Goal: Task Accomplishment & Management: Manage account settings

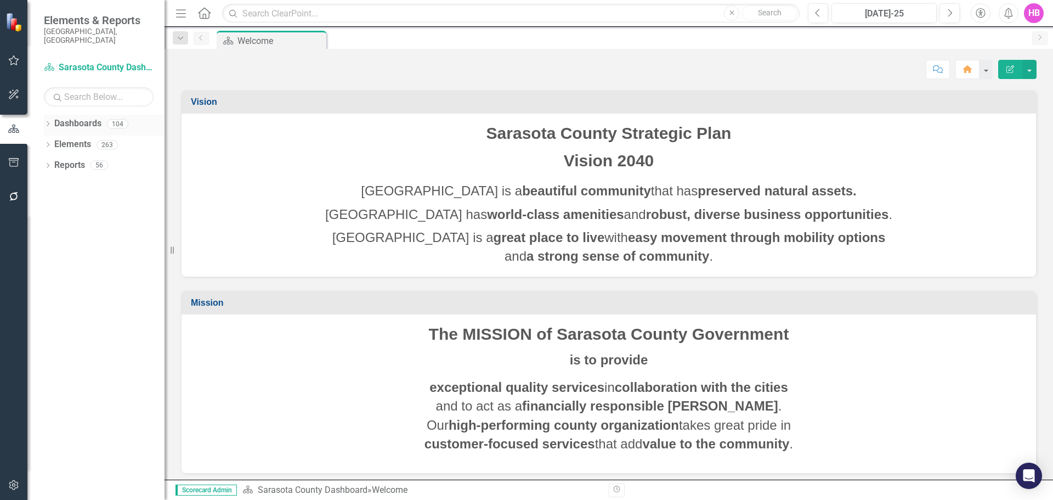
click at [49, 122] on icon "Dropdown" at bounding box center [48, 125] width 8 height 6
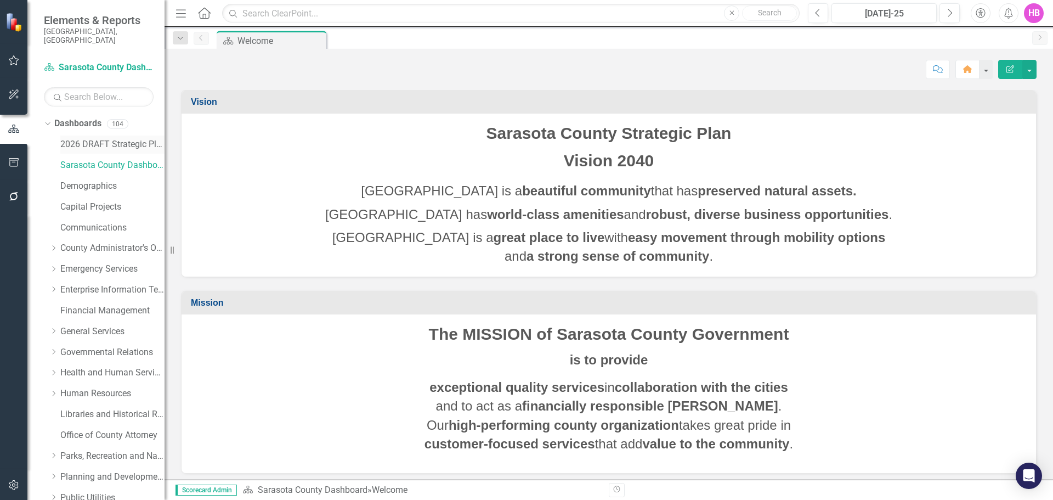
click at [106, 138] on link "2026 DRAFT Strategic Plan" at bounding box center [112, 144] width 104 height 13
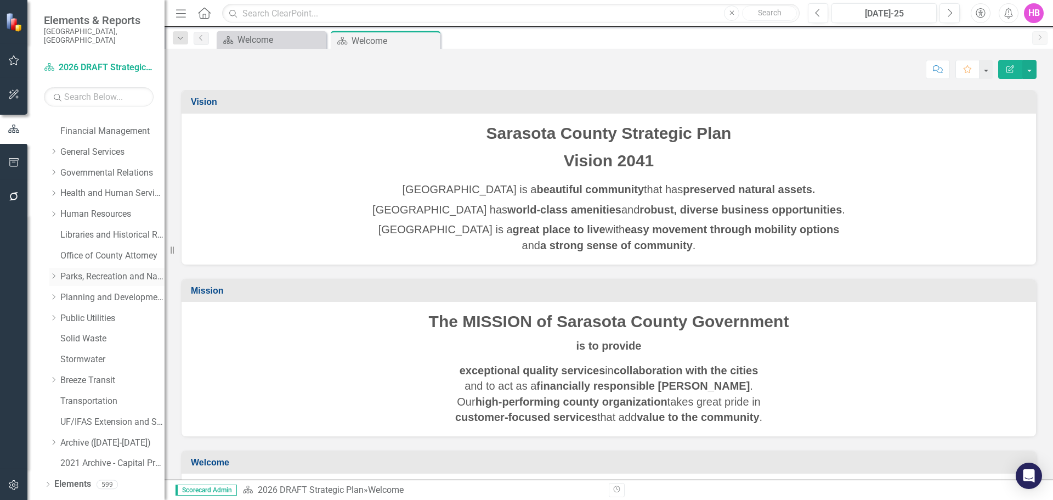
scroll to position [188, 0]
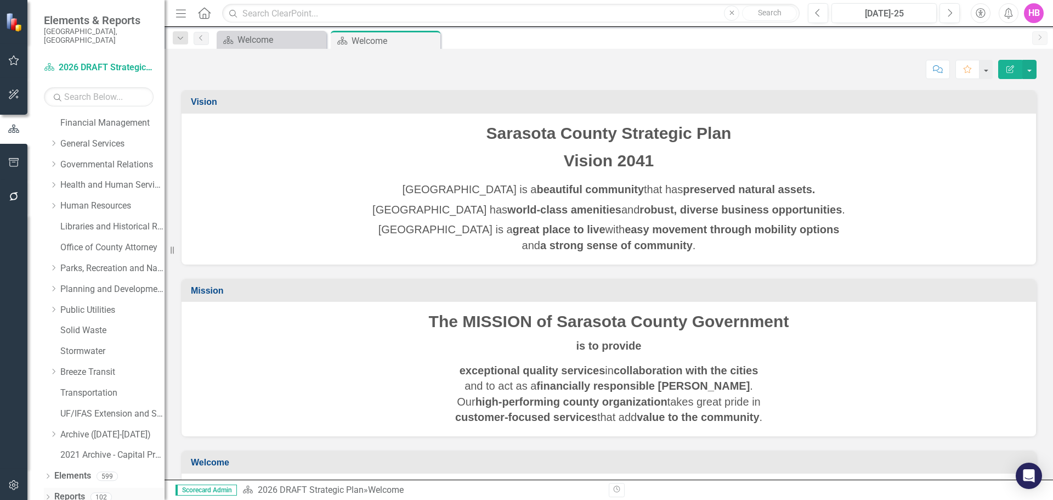
click at [48, 495] on icon "Dropdown" at bounding box center [48, 498] width 8 height 6
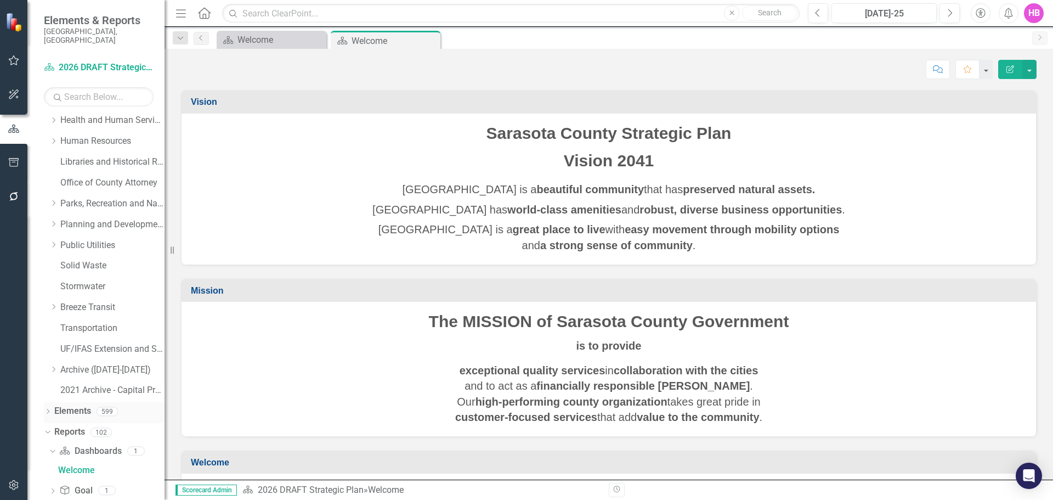
scroll to position [325, 0]
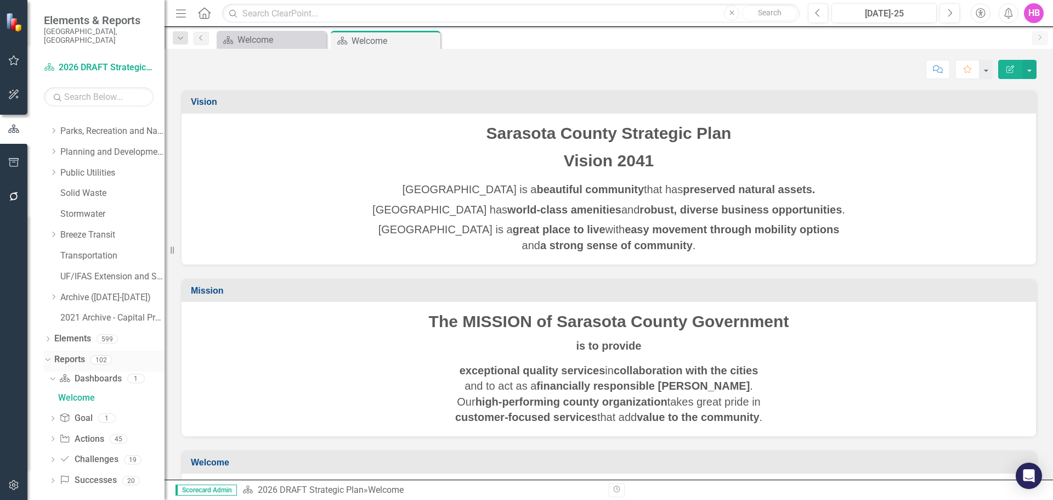
click at [47, 355] on icon "Dropdown" at bounding box center [46, 359] width 6 height 8
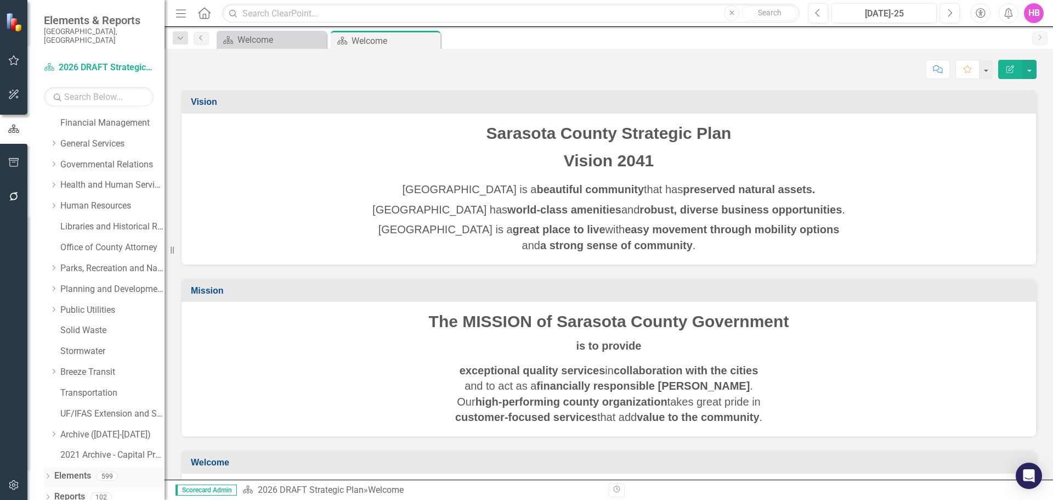
click at [48, 474] on icon "Dropdown" at bounding box center [48, 477] width 8 height 6
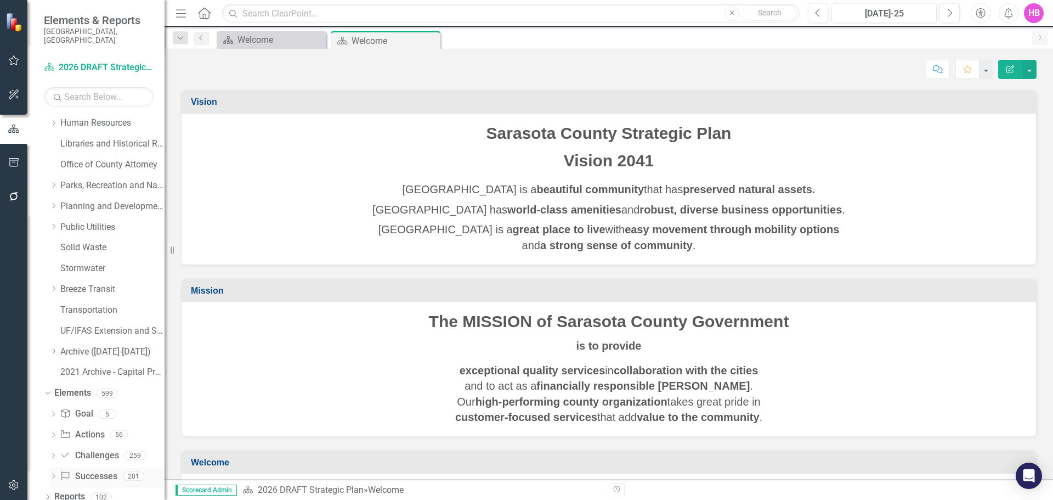
click at [54, 474] on icon "Dropdown" at bounding box center [53, 477] width 8 height 6
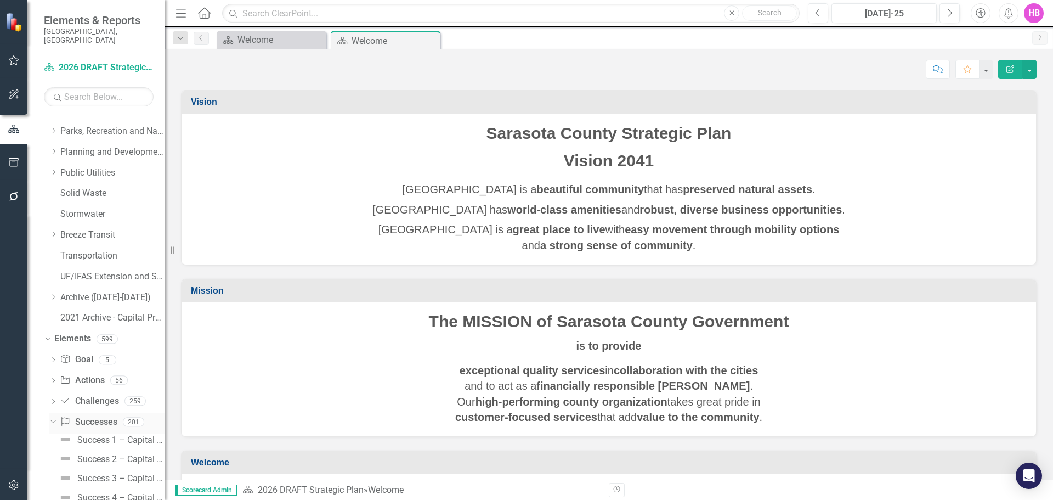
click at [95, 416] on link "Success Successes" at bounding box center [88, 422] width 57 height 13
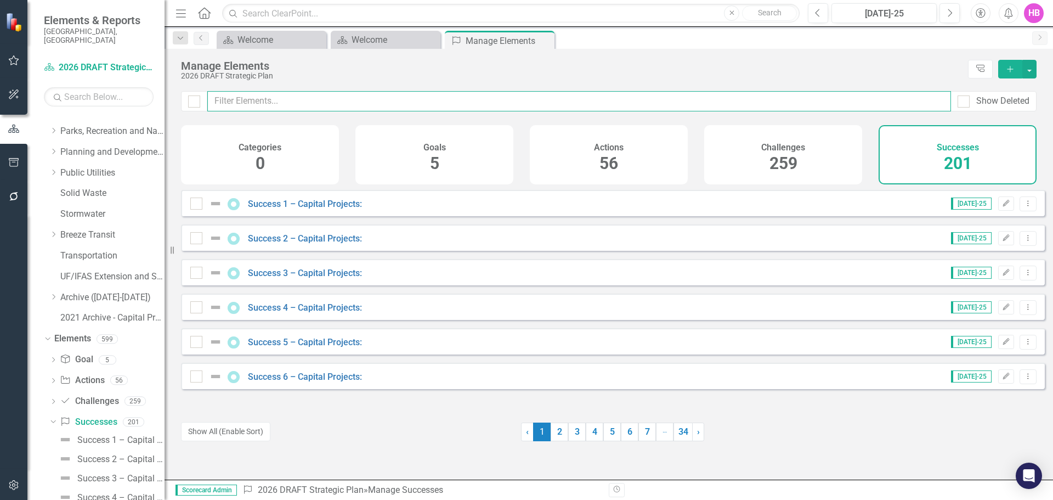
click at [283, 101] on input "text" at bounding box center [579, 101] width 744 height 20
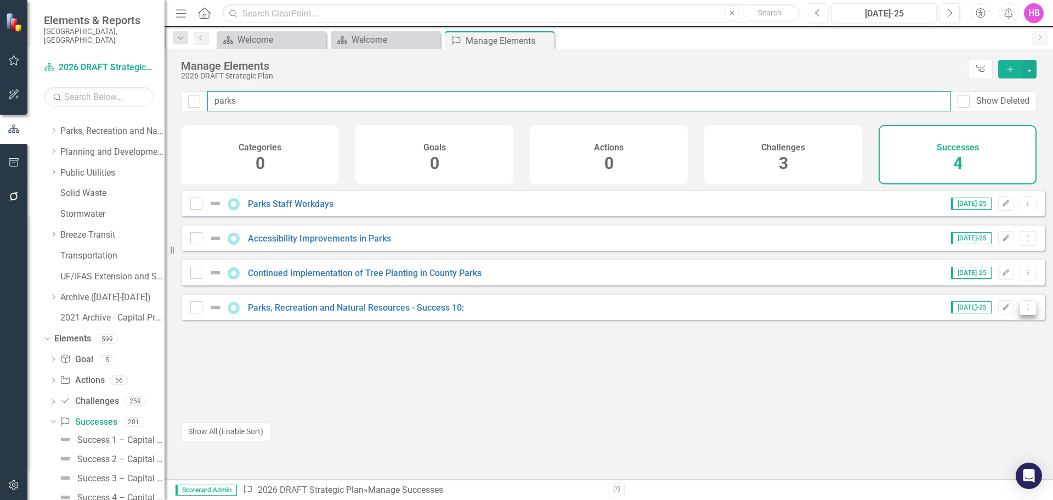
type input "parks"
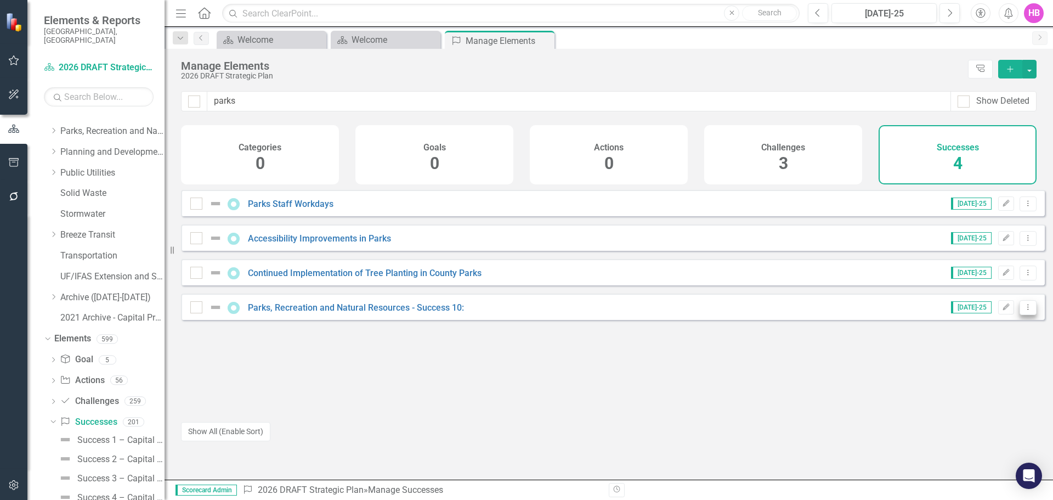
click at [1024, 310] on icon "Dropdown Menu" at bounding box center [1028, 306] width 9 height 7
click at [985, 368] on link "Copy Duplicate Success" at bounding box center [979, 374] width 98 height 20
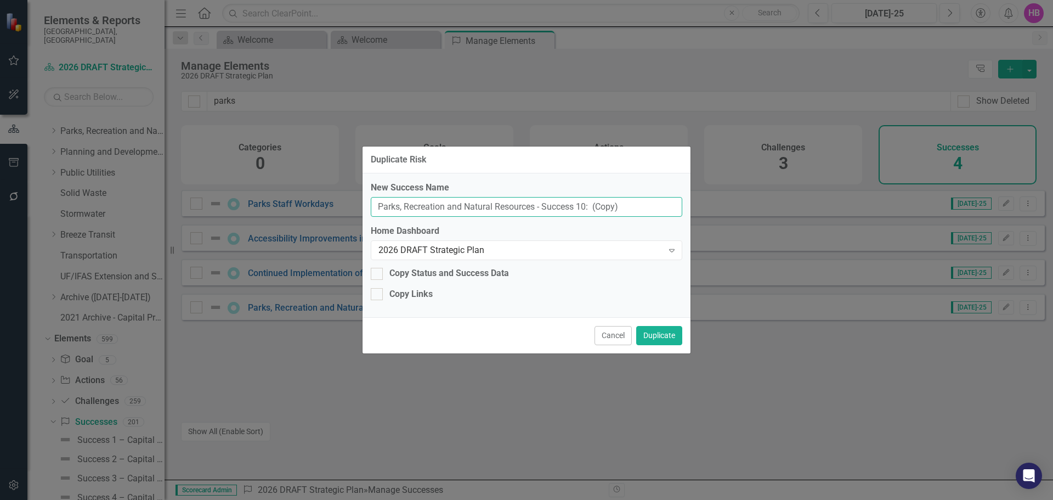
drag, startPoint x: 656, startPoint y: 207, endPoint x: 332, endPoint y: 204, distance: 323.1
click at [332, 203] on div "Duplicate Risk New Success Name Parks, Recreation and Natural Resources - Succe…" at bounding box center [526, 250] width 1053 height 500
paste input "Volunteer Program and Recognition"
type input "Volunteer Program and Recognition"
click at [655, 340] on button "Duplicate" at bounding box center [659, 335] width 46 height 19
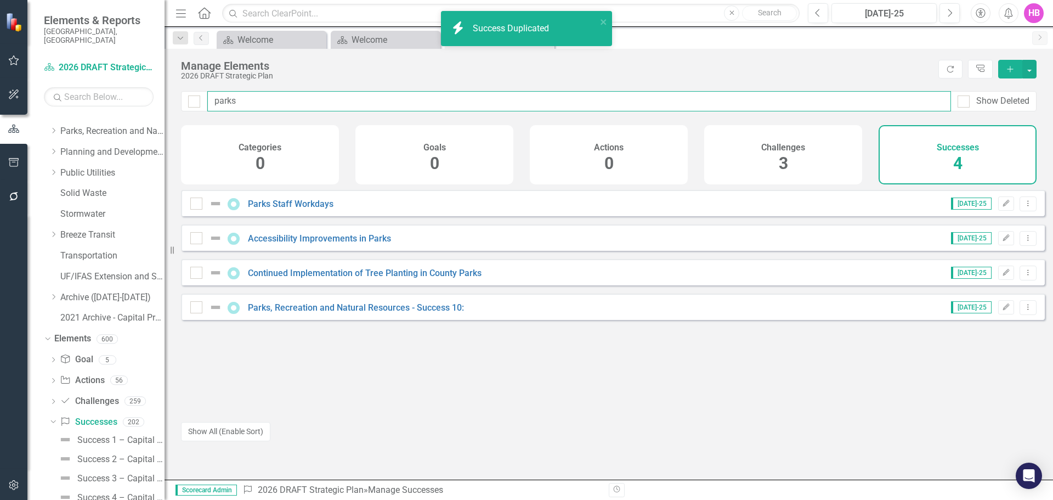
drag, startPoint x: 245, startPoint y: 103, endPoint x: 212, endPoint y: 100, distance: 33.6
click at [212, 100] on input "parks" at bounding box center [579, 101] width 744 height 20
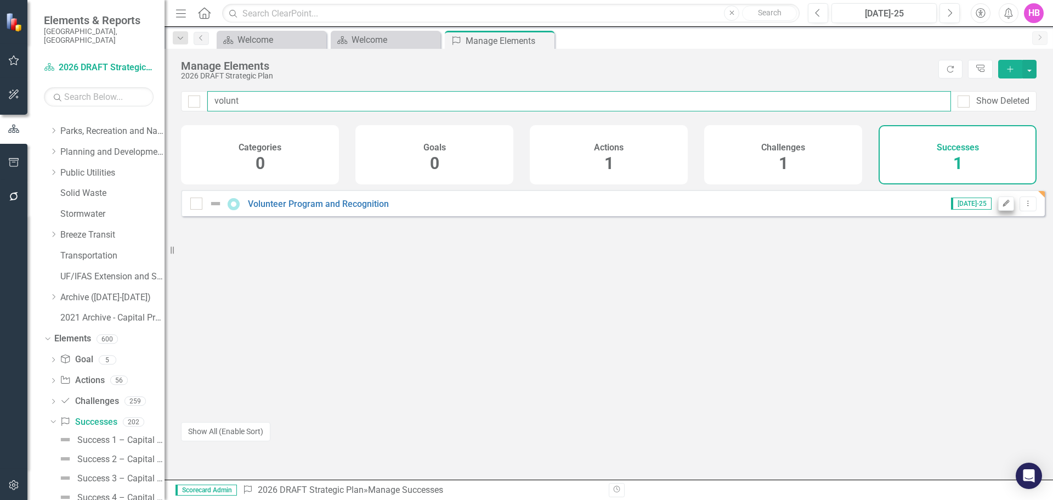
type input "volunt"
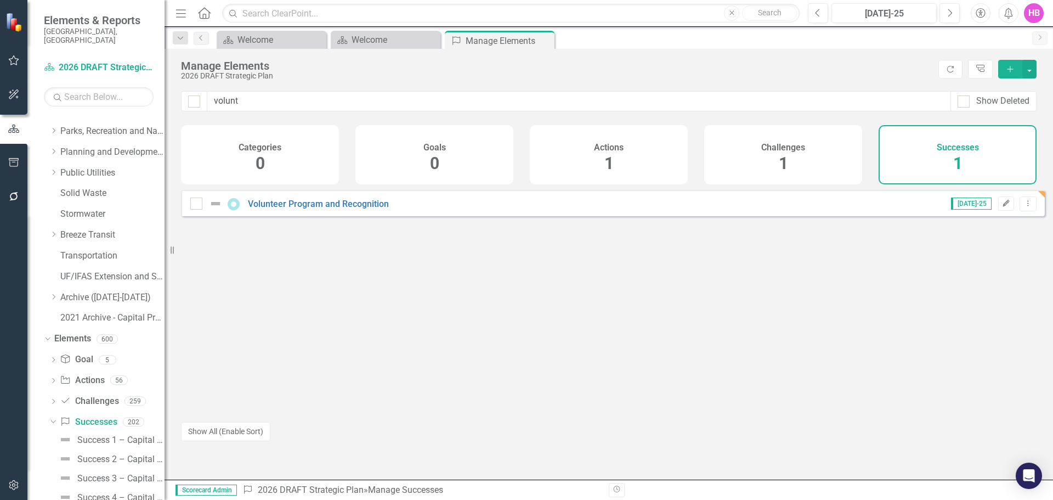
click at [998, 211] on button "Edit" at bounding box center [1006, 203] width 16 height 14
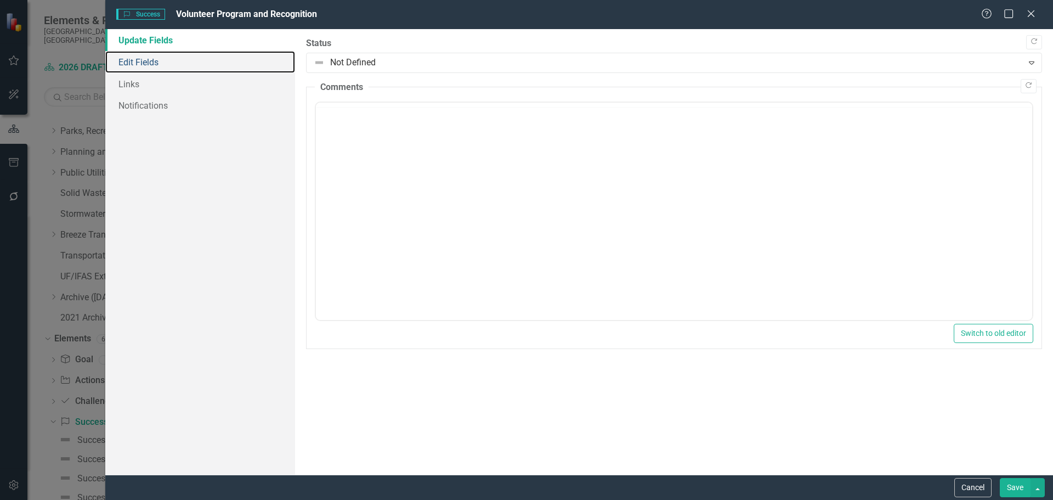
click at [126, 61] on link "Edit Fields" at bounding box center [200, 62] width 190 height 22
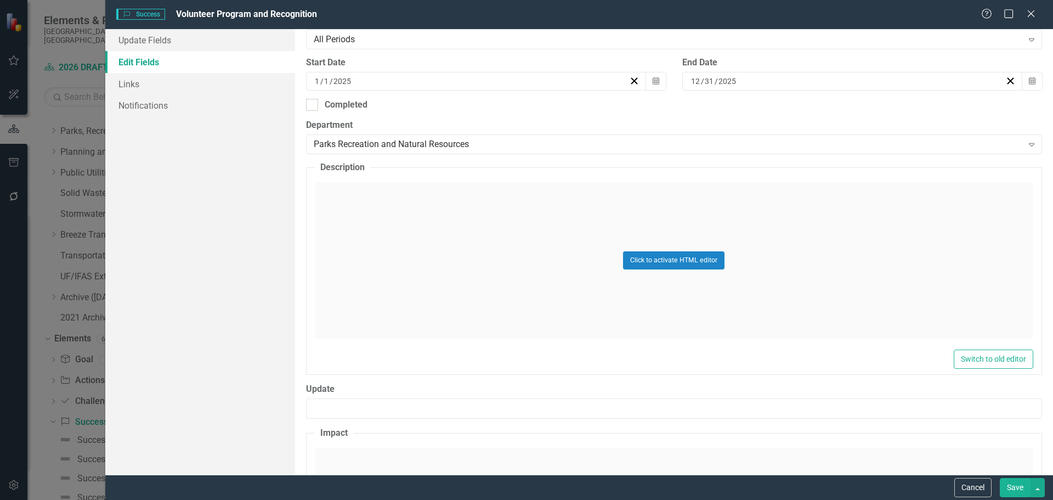
scroll to position [274, 0]
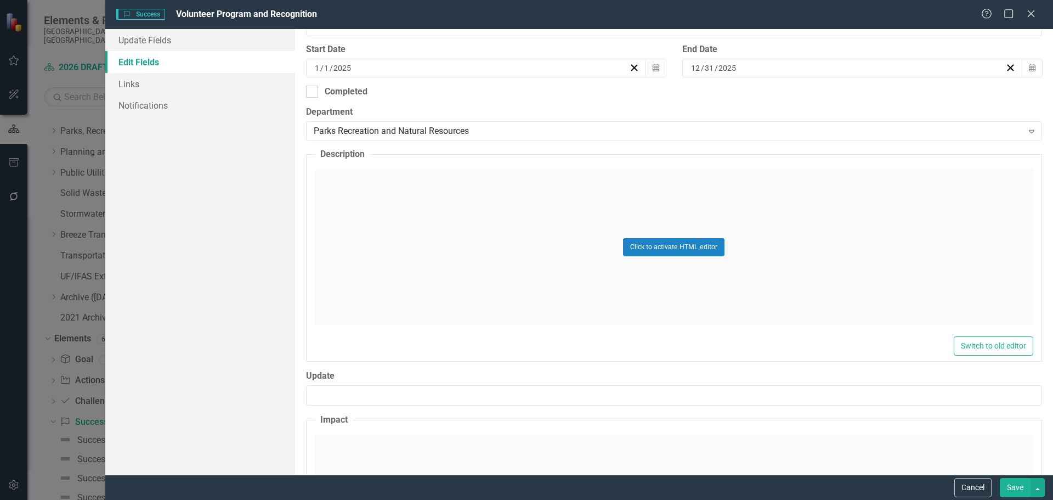
click at [384, 266] on div "Click to activate HTML editor" at bounding box center [674, 247] width 719 height 156
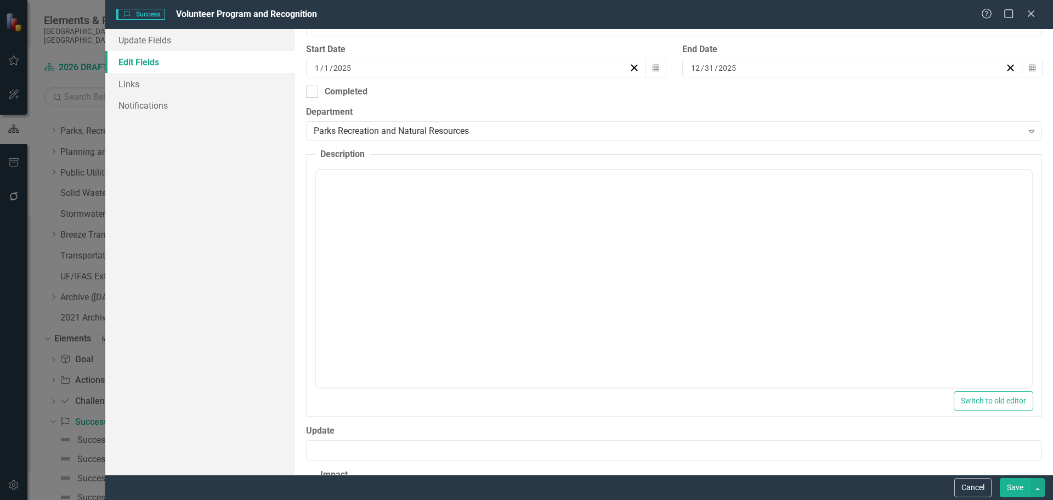
scroll to position [0, 0]
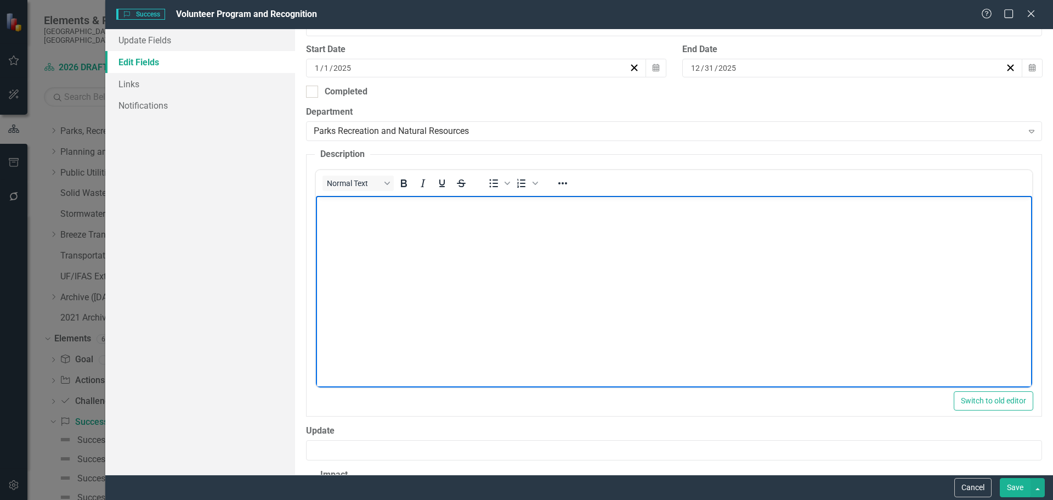
click at [382, 270] on body "Rich Text Area. Press ALT-0 for help." at bounding box center [673, 278] width 716 height 165
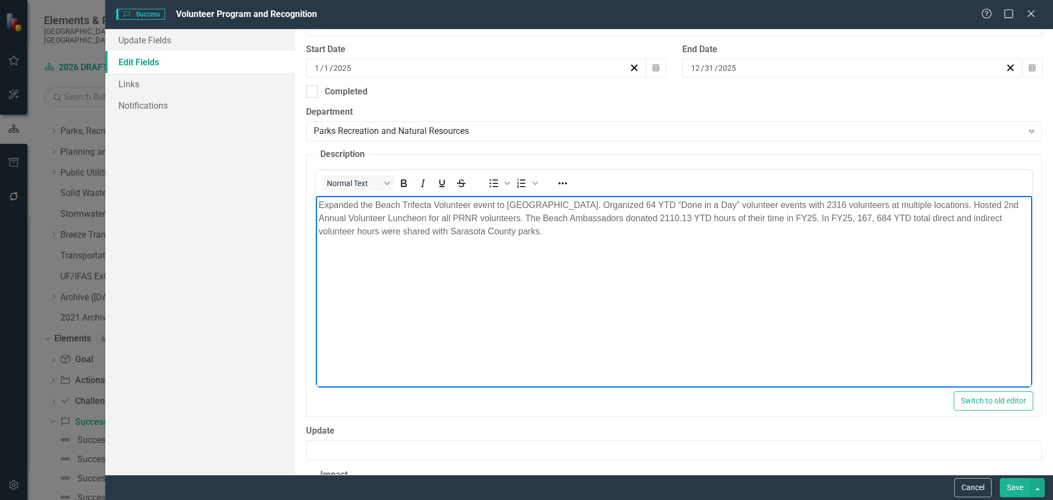
click at [566, 206] on p "Expanded the Beach Trifecta Volunteer event to [GEOGRAPHIC_DATA]. Organized 64 …" at bounding box center [673, 218] width 711 height 39
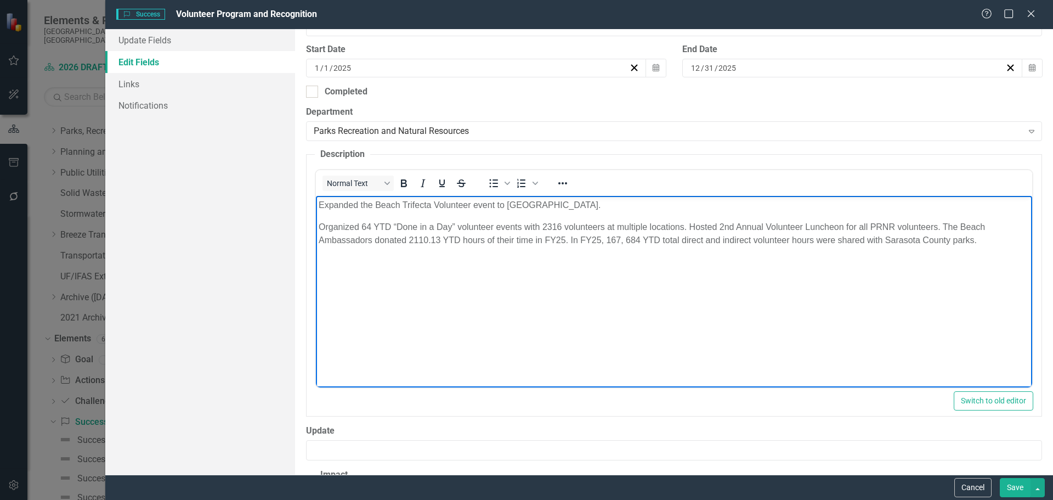
click at [688, 224] on p "Organized 64 YTD “Done in a Day” volunteer events with 2316 volunteers at multi…" at bounding box center [673, 234] width 711 height 26
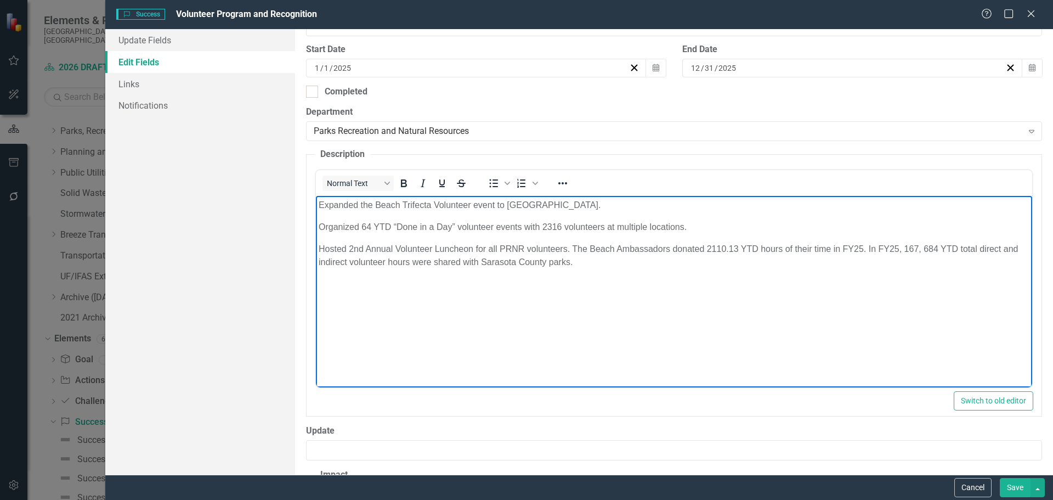
click at [571, 248] on p "Hosted 2nd Annual Volunteer Luncheon for all PRNR volunteers. The Beach Ambassa…" at bounding box center [673, 255] width 711 height 26
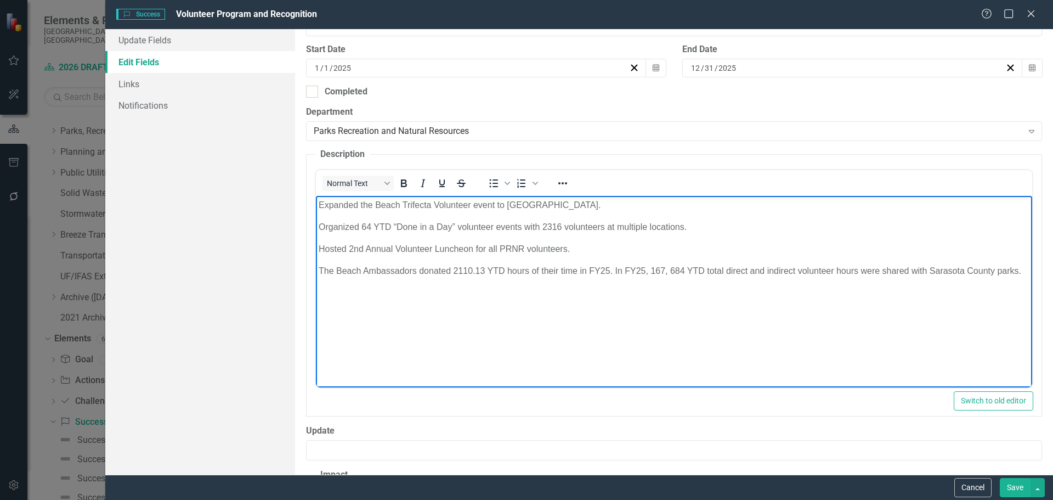
click at [485, 271] on p "The Beach Ambassadors donated 2110.13 YTD hours of their time in FY25. In FY25,…" at bounding box center [673, 270] width 711 height 13
click at [506, 270] on p "The Beach Ambassadors donated 2110.13 (YTD hours of their time in FY25. In FY25…" at bounding box center [673, 270] width 711 height 13
drag, startPoint x: 622, startPoint y: 273, endPoint x: 656, endPoint y: 273, distance: 33.5
click at [623, 273] on p "The Beach Ambassadors donated 2110.13 (YTD) hours of their time in FY25. In FY2…" at bounding box center [673, 270] width 711 height 13
drag, startPoint x: 618, startPoint y: 269, endPoint x: 649, endPoint y: 278, distance: 31.8
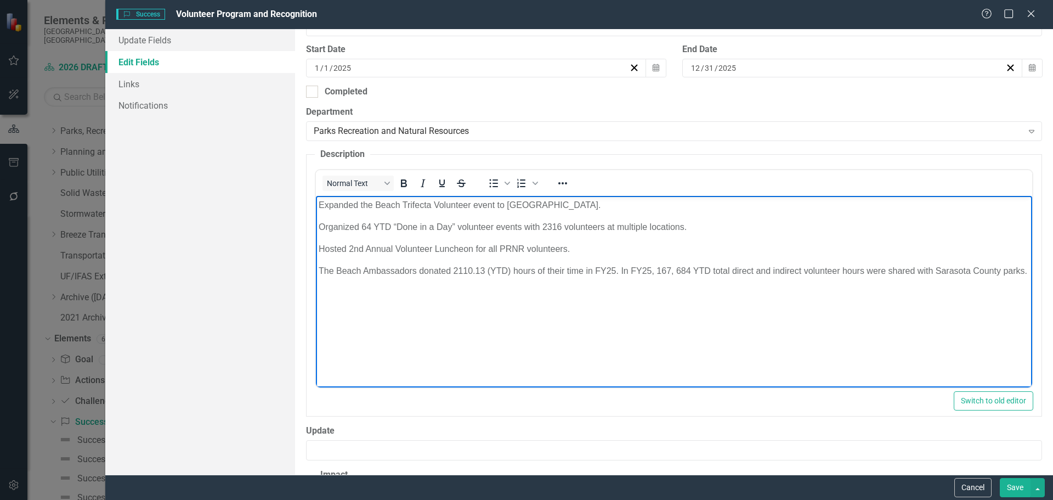
click at [619, 269] on p "The Beach Ambassadors donated 2110.13 (YTD) hours of their time in FY25. In FY2…" at bounding box center [673, 270] width 711 height 13
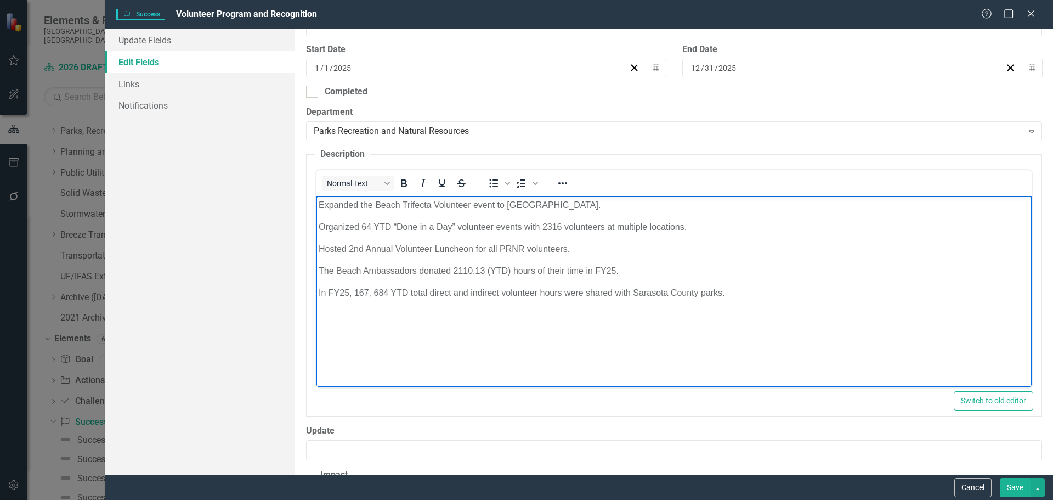
click at [391, 292] on p "In FY25, 167, 684 YTD total direct and indirect volunteer hours were shared wit…" at bounding box center [673, 292] width 711 height 13
click at [410, 292] on p "In FY25, 167, 684 (YTD total direct and indirect volunteer hours were shared wi…" at bounding box center [673, 292] width 711 height 13
drag, startPoint x: 426, startPoint y: 308, endPoint x: 382, endPoint y: 307, distance: 43.9
click at [425, 308] on body "Expanded the Beach Trifecta Volunteer event to [GEOGRAPHIC_DATA]. Organized 64 …" at bounding box center [673, 278] width 716 height 165
click at [370, 294] on p "In FY25, 167, 684 (YTD) total direct and indirect volunteer hours were shared w…" at bounding box center [673, 292] width 711 height 13
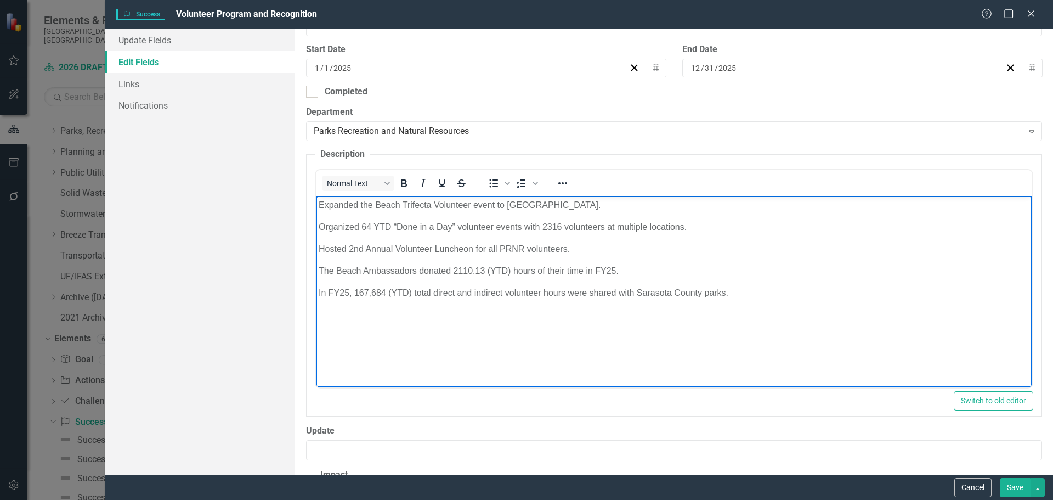
click at [619, 278] on body "Expanded the Beach Trifecta Volunteer event to [GEOGRAPHIC_DATA]. Organized 64 …" at bounding box center [673, 278] width 716 height 165
click at [427, 292] on p "In FY25, 167,684 (YTD) total direct and indirect volunteer hours were shared wi…" at bounding box center [673, 292] width 711 height 13
drag, startPoint x: 560, startPoint y: 292, endPoint x: 574, endPoint y: 293, distance: 13.7
click at [570, 293] on p "In FY25, 167,684 (YTD) total direct and indirect volunteer hours were shared wi…" at bounding box center [673, 292] width 711 height 13
click at [750, 293] on p "In FY25, 167,684 (YTD) total direct and indirect volunteer hours were shared wi…" at bounding box center [673, 292] width 711 height 13
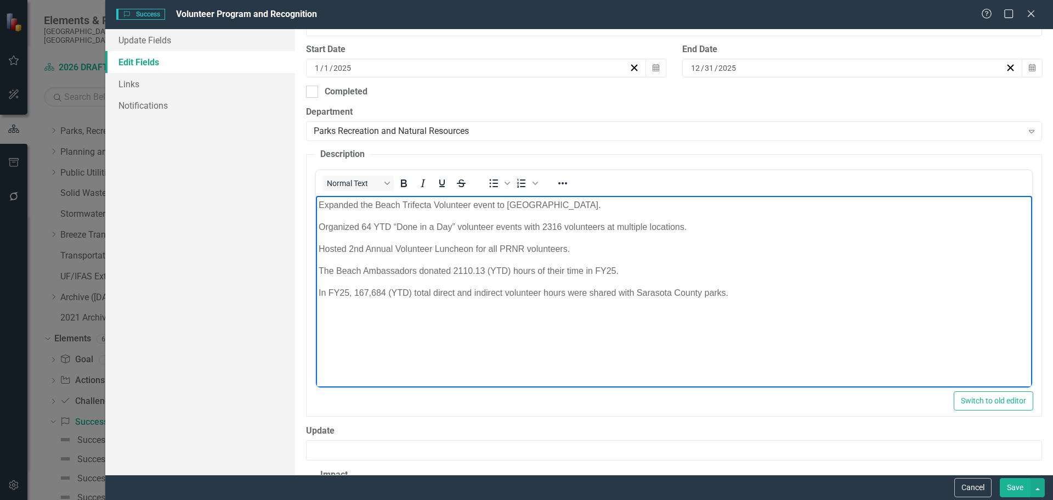
click at [490, 272] on p "The Beach Ambassadors donated 2110.13 (YTD) hours of their time in FY25." at bounding box center [673, 270] width 711 height 13
click at [392, 294] on p "In FY25, 167,684 (YTD) total direct and indirect volunteer hours were shared wi…" at bounding box center [673, 292] width 711 height 13
click at [326, 292] on p "In FY25, 167,684 (FYTD) total direct and indirect volunteer hours were shared w…" at bounding box center [673, 292] width 711 height 13
click at [607, 307] on body "Expanded the Beach Trifecta Volunteer event to [GEOGRAPHIC_DATA]. Organized 64 …" at bounding box center [673, 278] width 716 height 165
click at [413, 229] on p "Organized 64 YTD “Done in a Day” volunteer events with 2316 volunteers at multi…" at bounding box center [673, 227] width 711 height 13
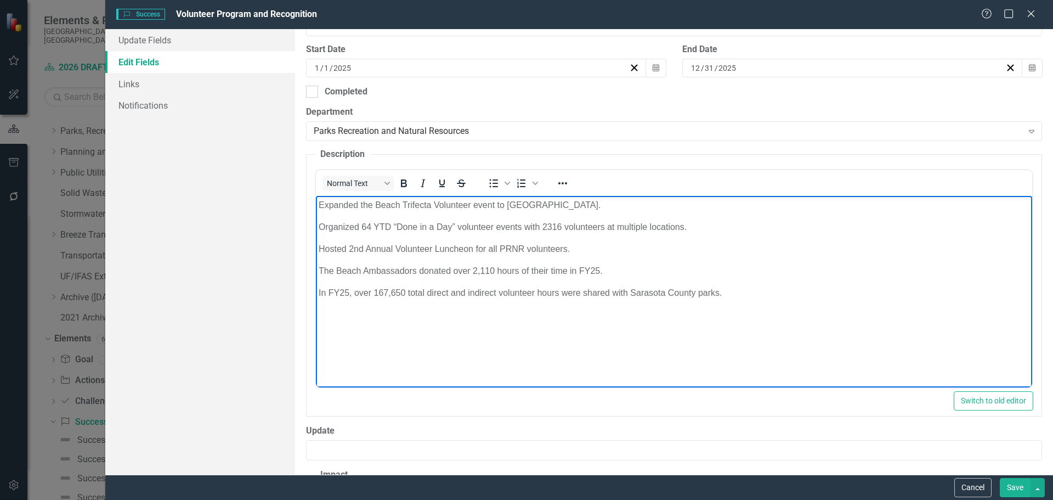
click at [381, 226] on p "Organized 64 YTD “Done in a Day” volunteer events with 2316 volunteers at multi…" at bounding box center [673, 227] width 711 height 13
click at [386, 225] on p "Organized 64 YTD “Done in a Day” volunteer events with 2316 volunteers at multi…" at bounding box center [673, 227] width 711 height 13
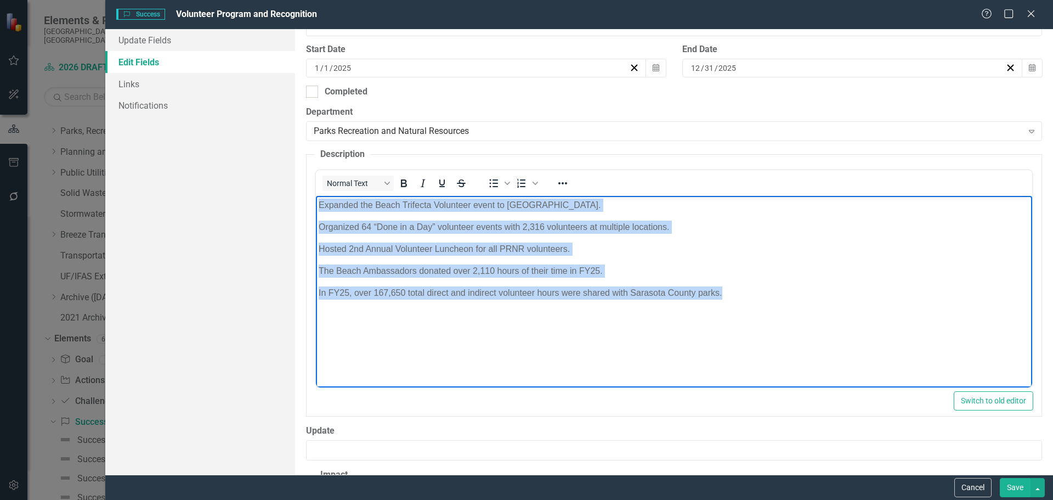
drag, startPoint x: 762, startPoint y: 302, endPoint x: 301, endPoint y: 198, distance: 472.9
click at [315, 198] on html "Expanded the Beach Trifecta Volunteer event to [GEOGRAPHIC_DATA]. Organized 64 …" at bounding box center [673, 278] width 716 height 165
copy body "Expanded the Beach Trifecta Volunteer event to [GEOGRAPHIC_DATA]. Organized 64 …"
click at [434, 331] on body "Expanded the Beach Trifecta Volunteer event to [GEOGRAPHIC_DATA]. Organized 64 …" at bounding box center [673, 278] width 716 height 165
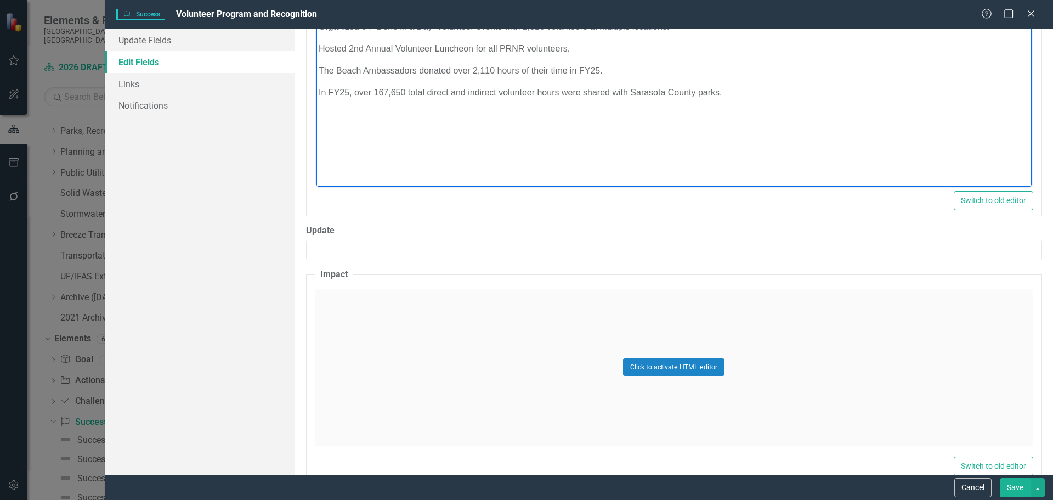
scroll to position [498, 0]
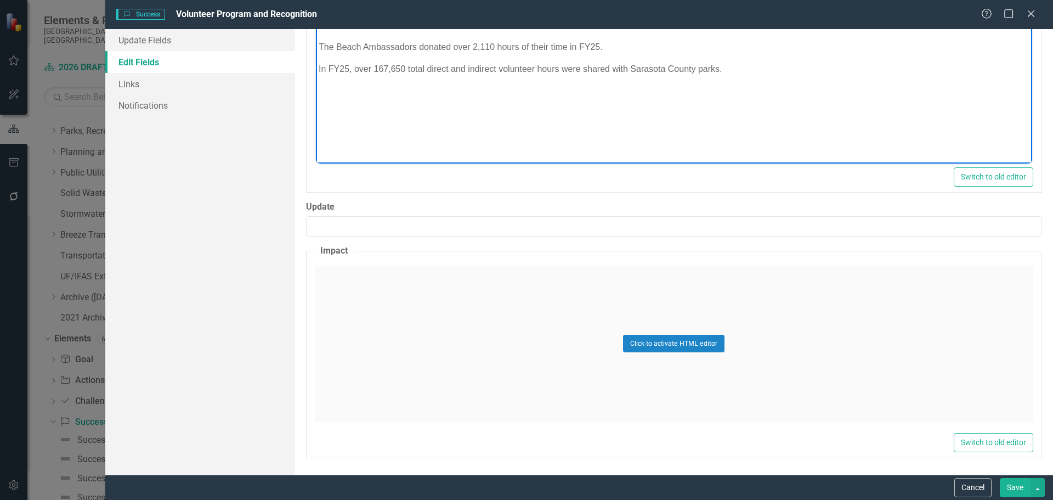
click at [472, 338] on div "Click to activate HTML editor" at bounding box center [674, 344] width 719 height 156
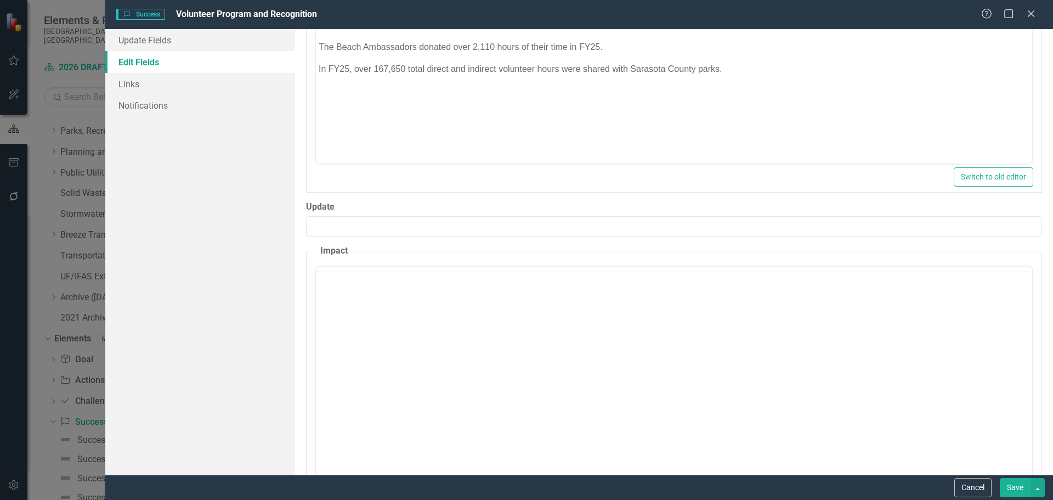
scroll to position [0, 0]
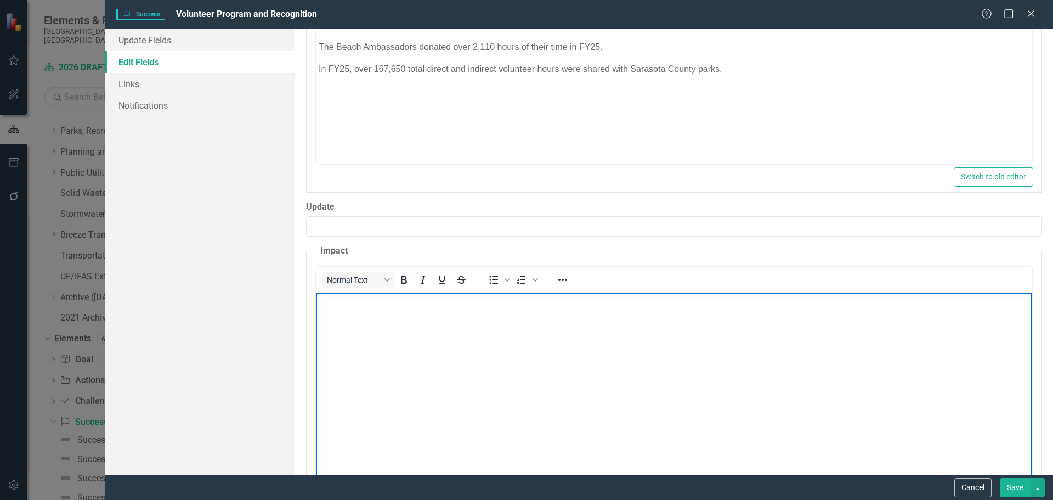
click at [399, 335] on body "Rich Text Area. Press ALT-0 for help." at bounding box center [673, 374] width 716 height 165
click at [647, 303] on p "In FY25 alone, the value of volunteer services within PRNR exceeded $5,533,572.…" at bounding box center [673, 301] width 711 height 13
drag, startPoint x: 668, startPoint y: 300, endPoint x: 651, endPoint y: 301, distance: 17.6
click at [651, 301] on p "In FY25 alone, the value of volunteer services within PRNR exceeded $5,533,572.…" at bounding box center [673, 301] width 711 height 13
click at [552, 314] on body "In FY25 alone, the value of volunteer services within PRNR exceeded $5,533,570 …" at bounding box center [673, 374] width 716 height 165
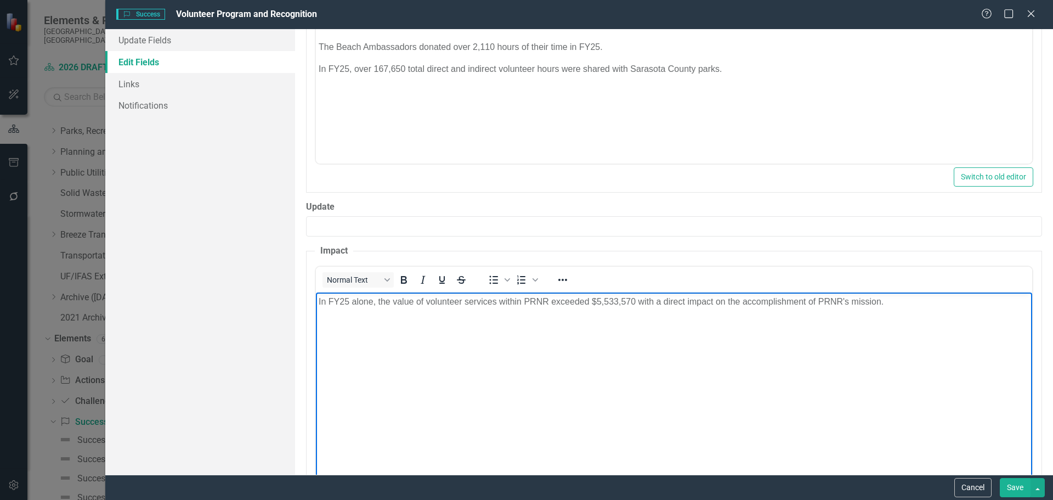
drag, startPoint x: 690, startPoint y: 319, endPoint x: 694, endPoint y: 323, distance: 5.9
click at [690, 319] on body "In FY25 alone, the value of volunteer services within PRNR exceeded $5,533,570 …" at bounding box center [673, 374] width 716 height 165
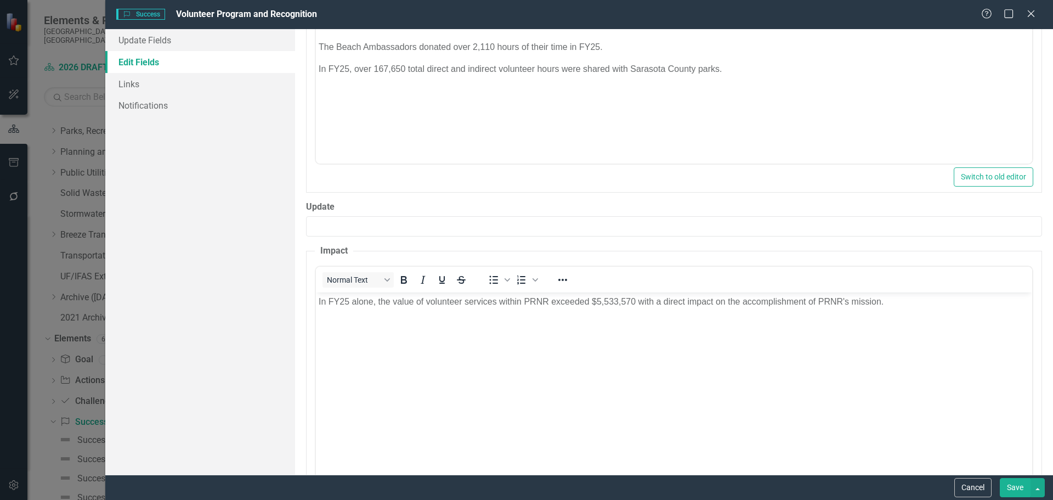
click at [1012, 485] on button "Save" at bounding box center [1015, 487] width 31 height 19
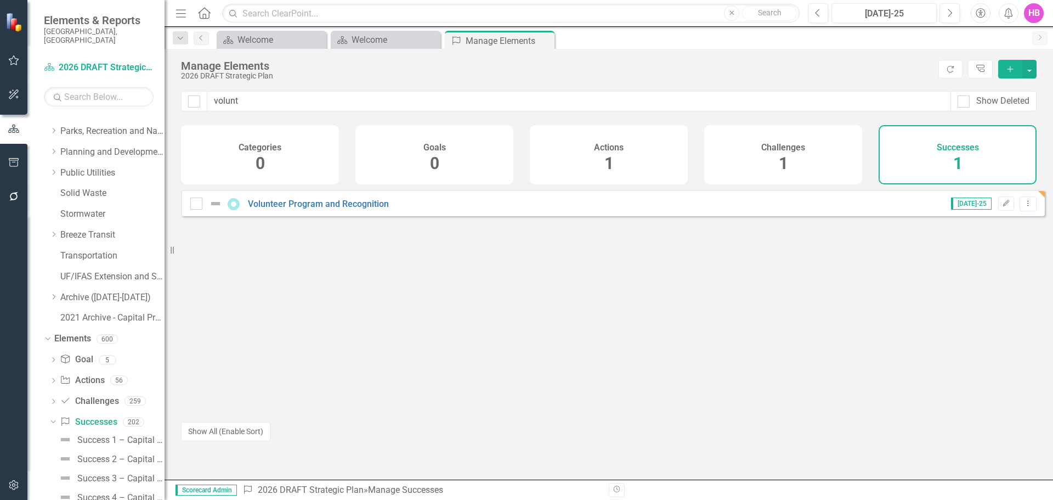
click at [206, 18] on icon "Home" at bounding box center [204, 13] width 14 height 12
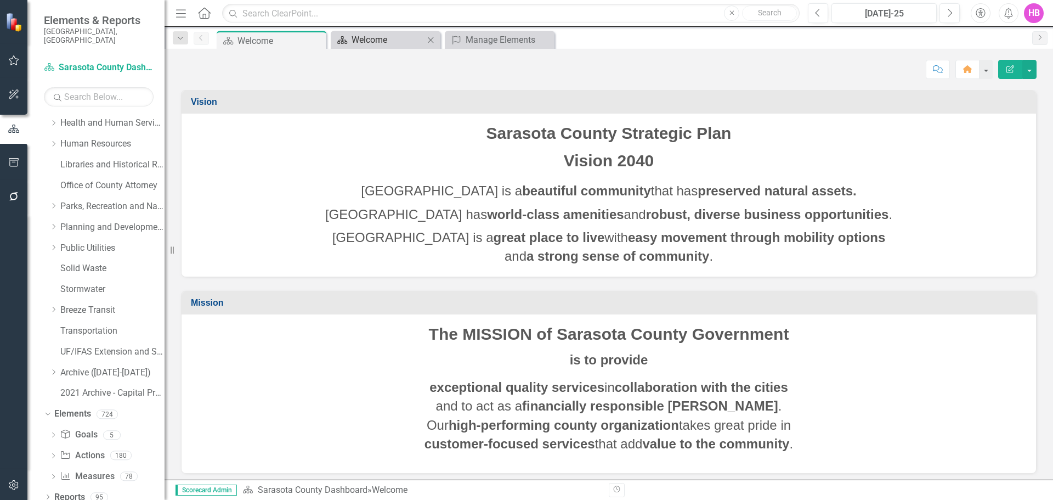
click at [382, 44] on div "Welcome" at bounding box center [388, 40] width 72 height 14
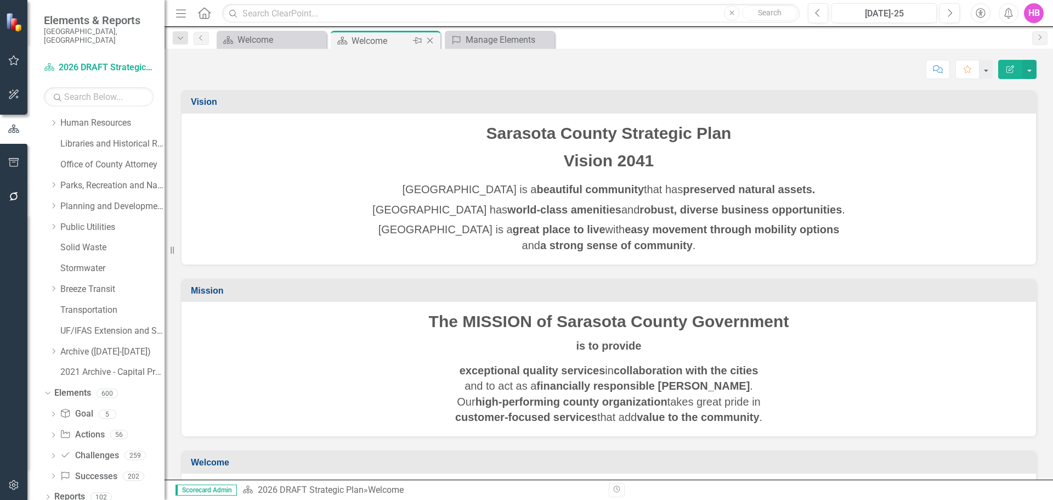
click at [427, 41] on icon "Close" at bounding box center [430, 40] width 11 height 9
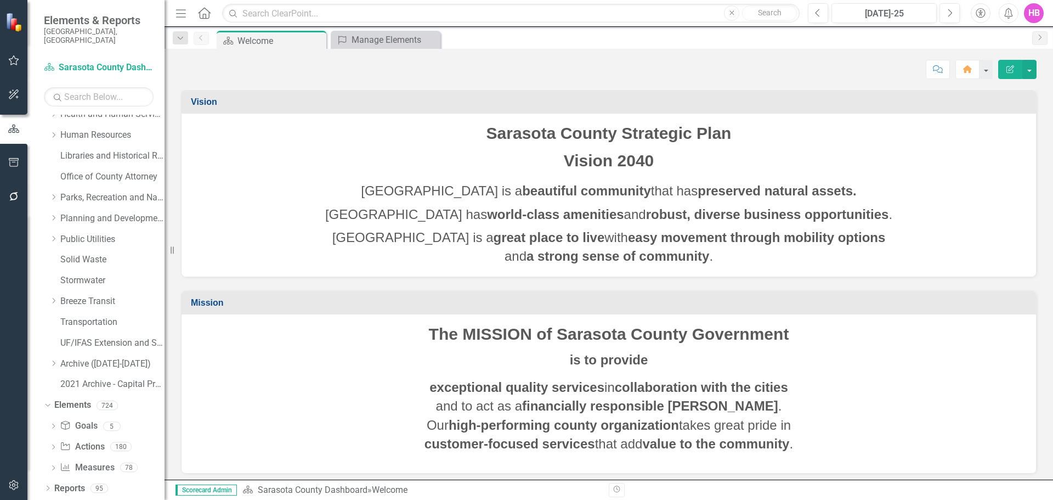
scroll to position [250, 0]
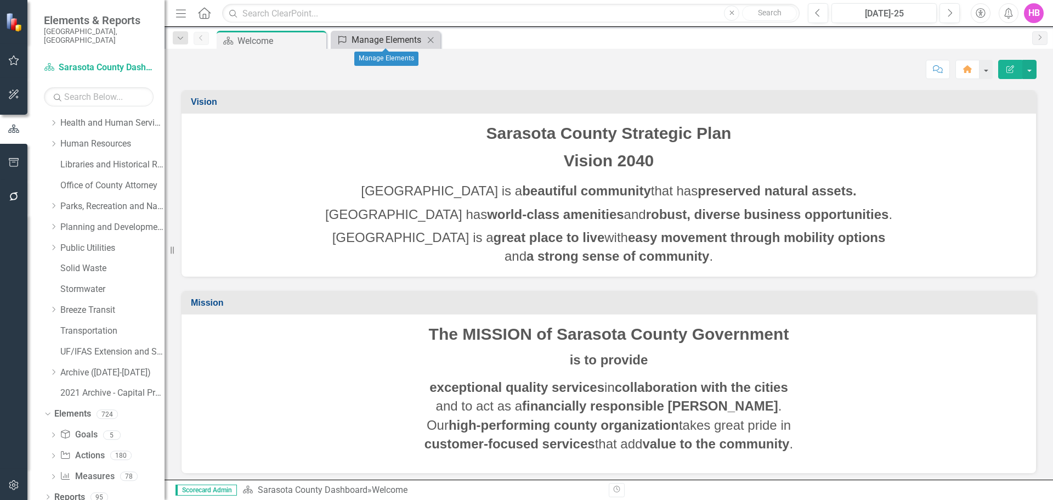
click at [375, 39] on div "Manage Elements" at bounding box center [388, 40] width 72 height 14
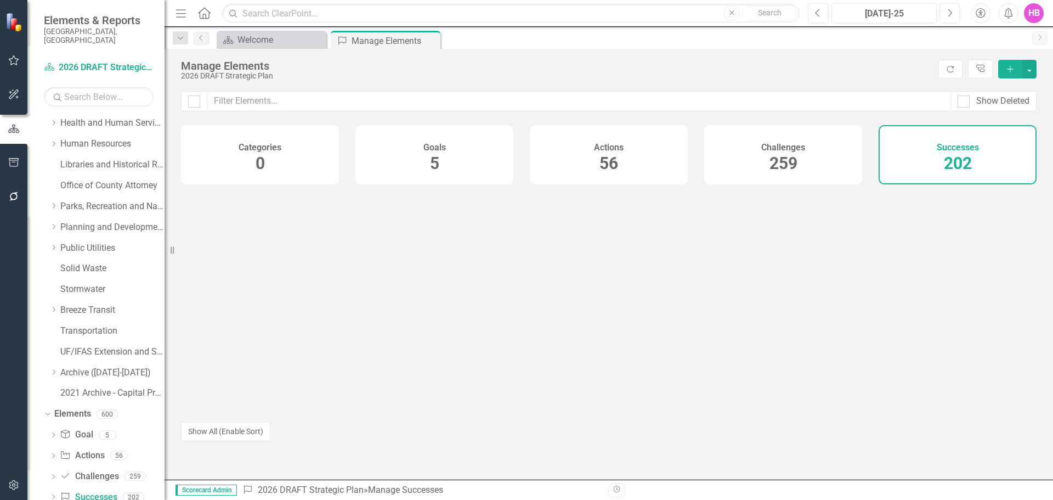
scroll to position [270, 0]
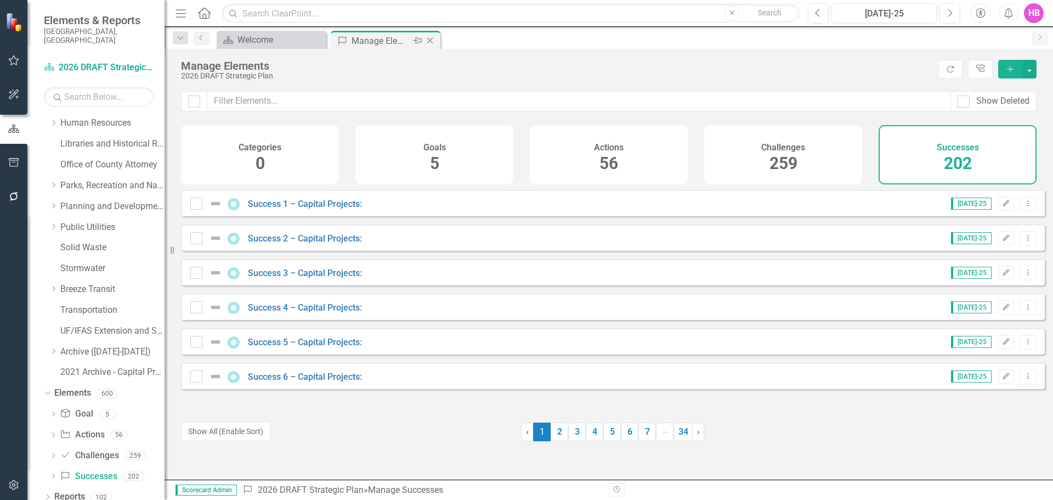
click at [432, 41] on icon "Close" at bounding box center [430, 40] width 11 height 9
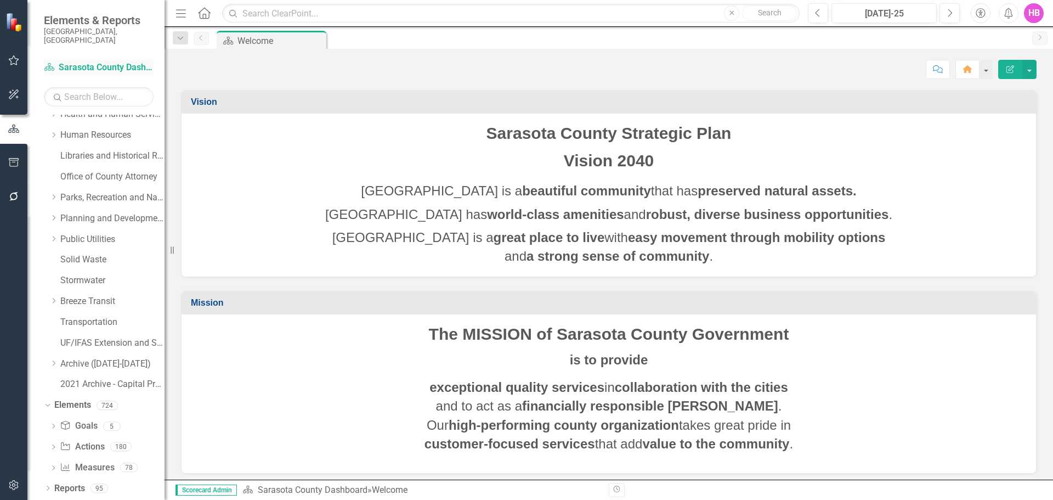
scroll to position [250, 0]
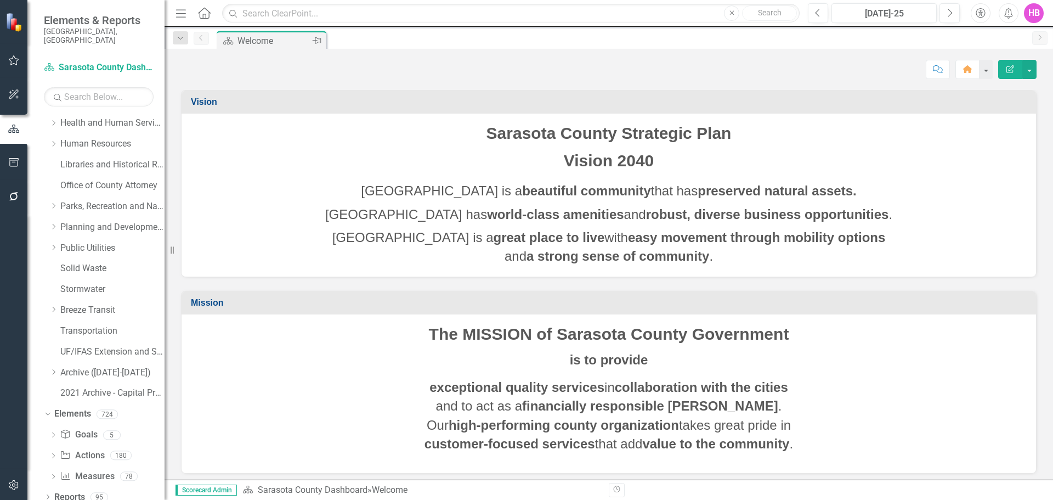
click at [271, 39] on div "Welcome" at bounding box center [274, 41] width 72 height 14
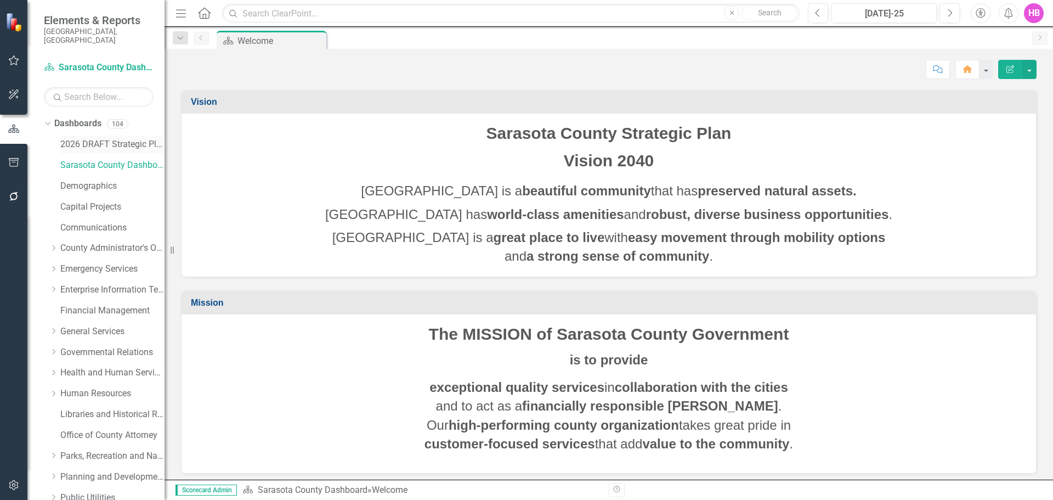
click at [77, 138] on link "2026 DRAFT Strategic Plan" at bounding box center [112, 144] width 104 height 13
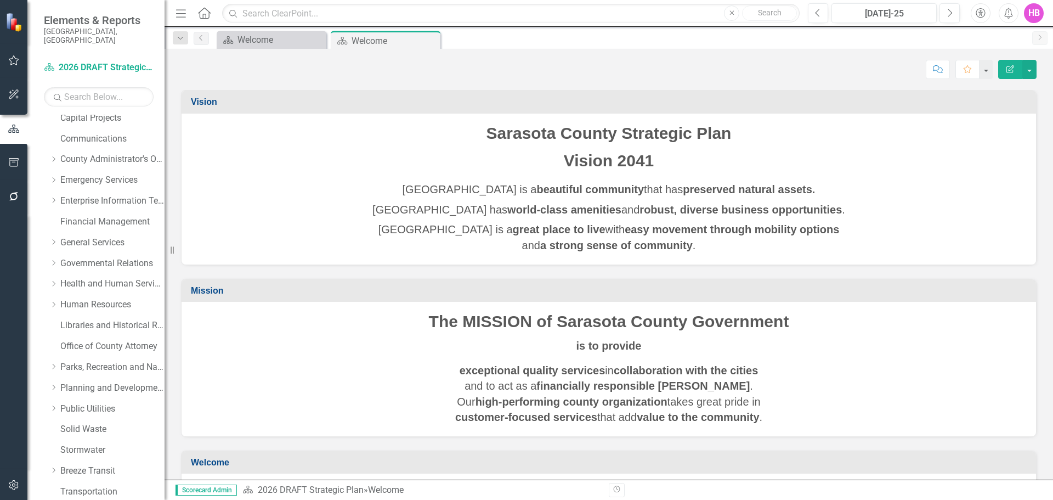
scroll to position [270, 0]
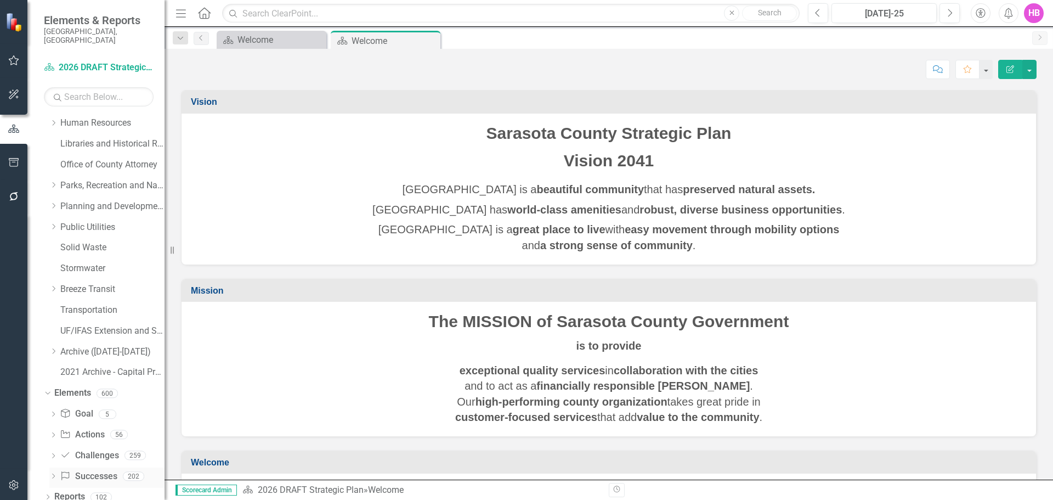
click at [53, 474] on icon "Dropdown" at bounding box center [53, 477] width 8 height 6
click at [93, 470] on link "Success Successes" at bounding box center [88, 476] width 57 height 13
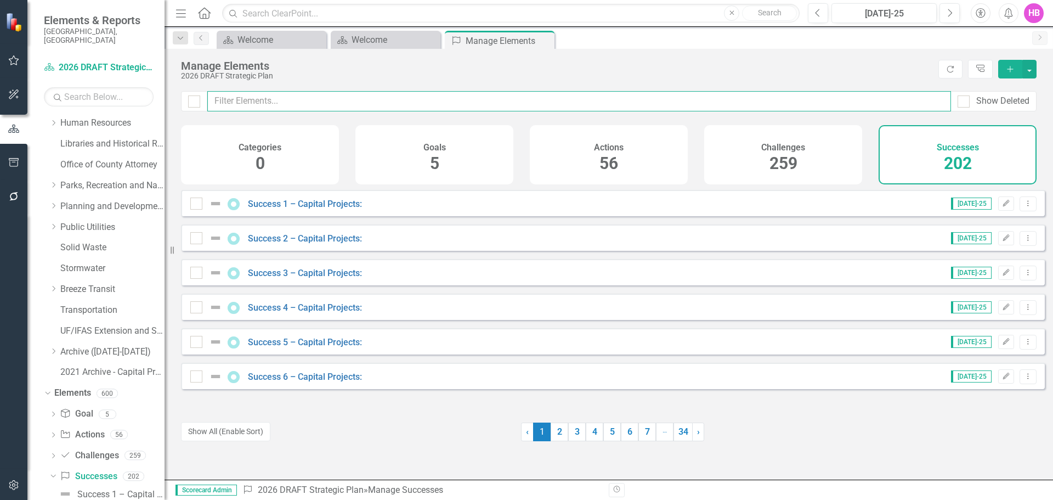
click at [261, 102] on input "text" at bounding box center [579, 101] width 744 height 20
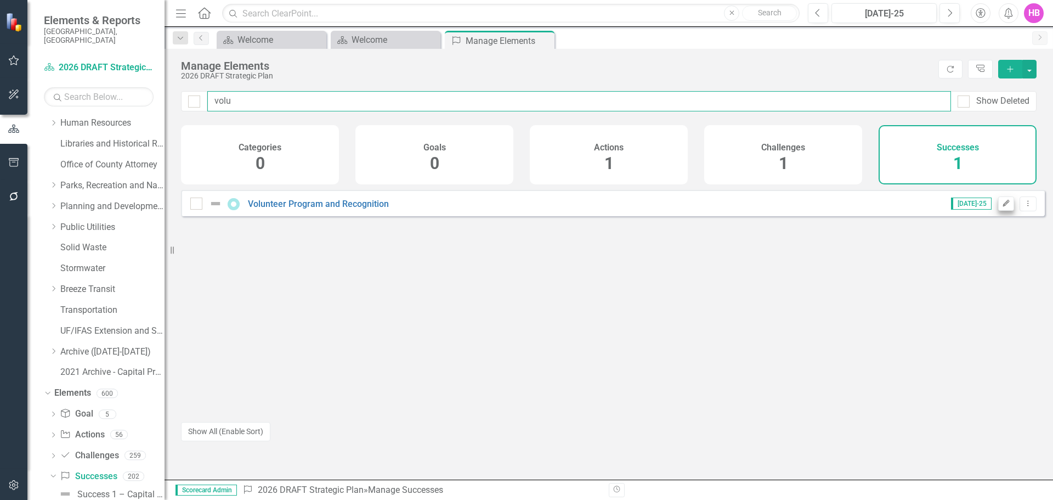
type input "volu"
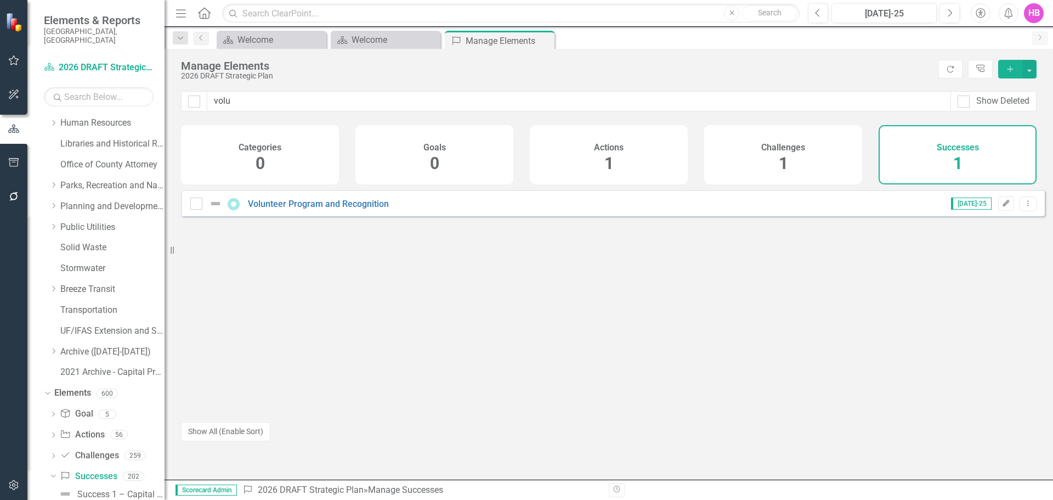
click at [1001, 211] on button "Edit" at bounding box center [1006, 203] width 16 height 14
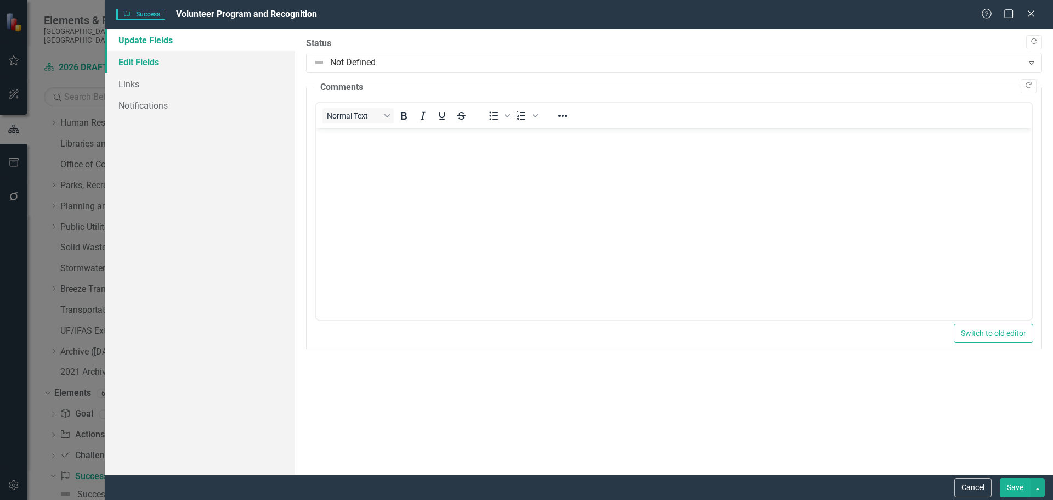
click at [139, 60] on link "Edit Fields" at bounding box center [200, 62] width 190 height 22
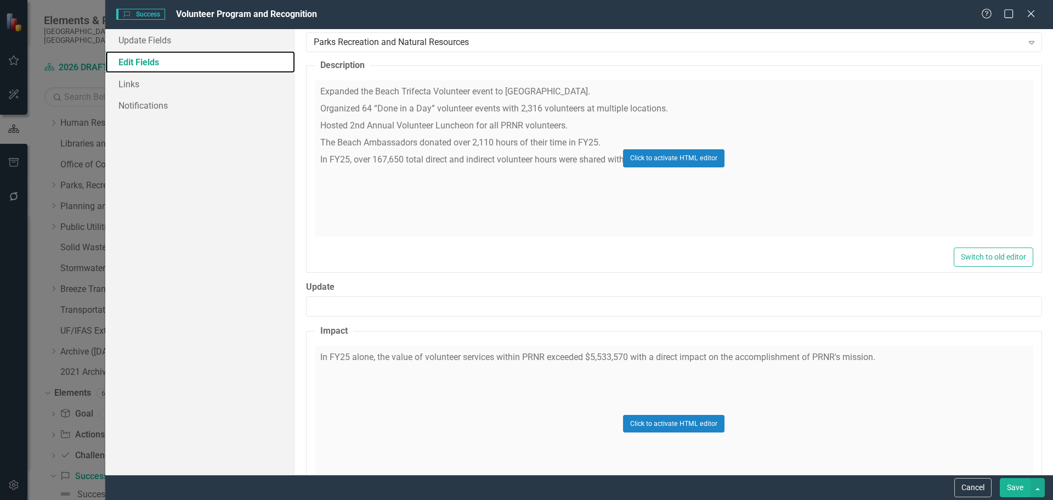
scroll to position [443, 0]
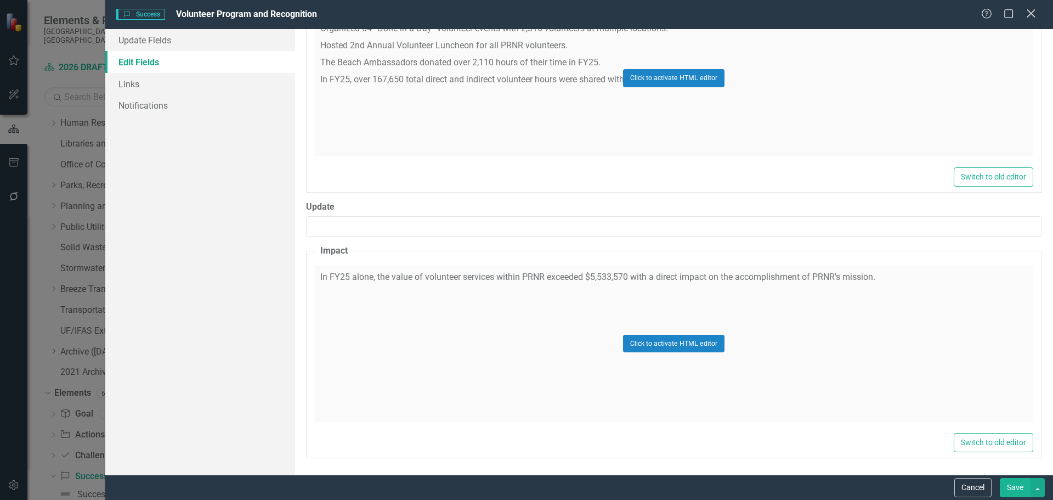
click at [1029, 12] on icon "Close" at bounding box center [1031, 13] width 14 height 10
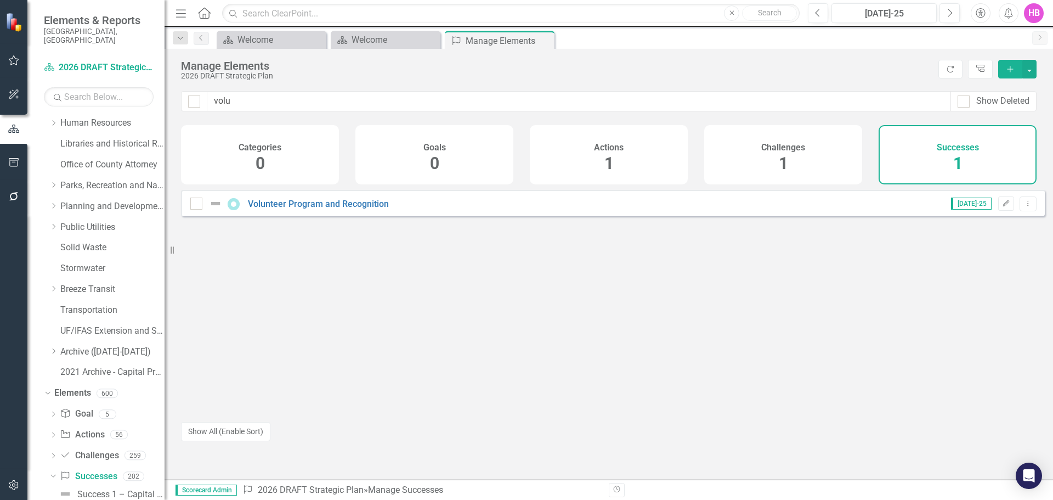
click at [1032, 22] on div "HB" at bounding box center [1034, 13] width 20 height 20
click at [88, 182] on link "Parks, Recreation and Natural Resources" at bounding box center [112, 185] width 104 height 13
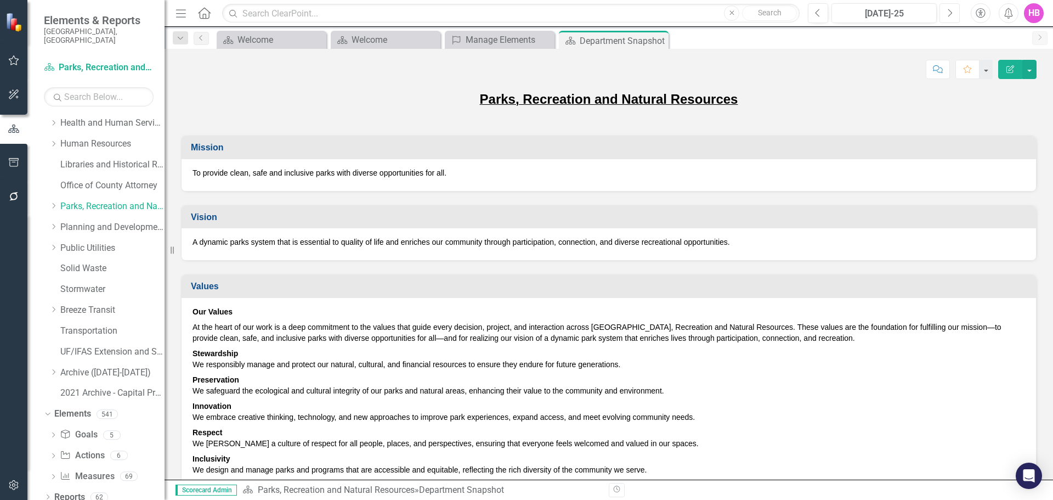
click at [944, 15] on button "Next" at bounding box center [950, 13] width 20 height 20
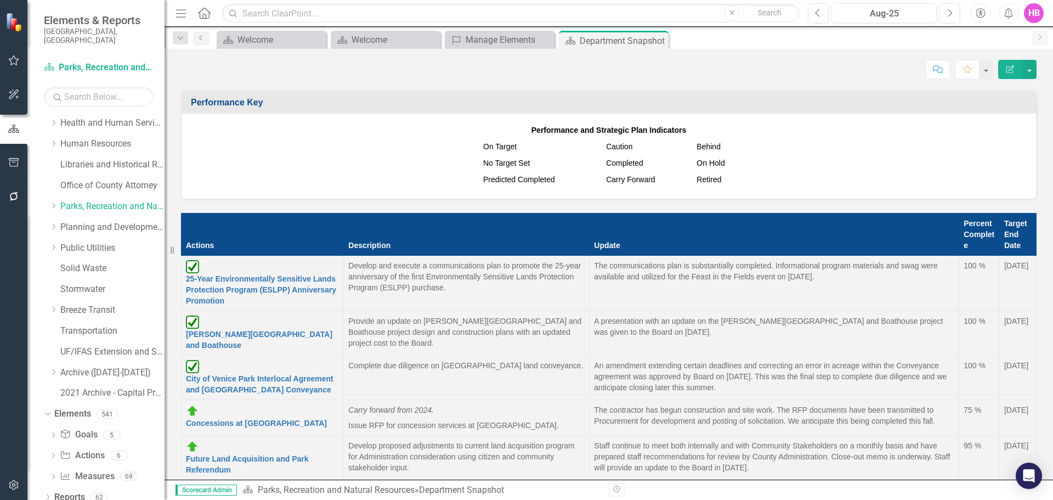
scroll to position [1262, 0]
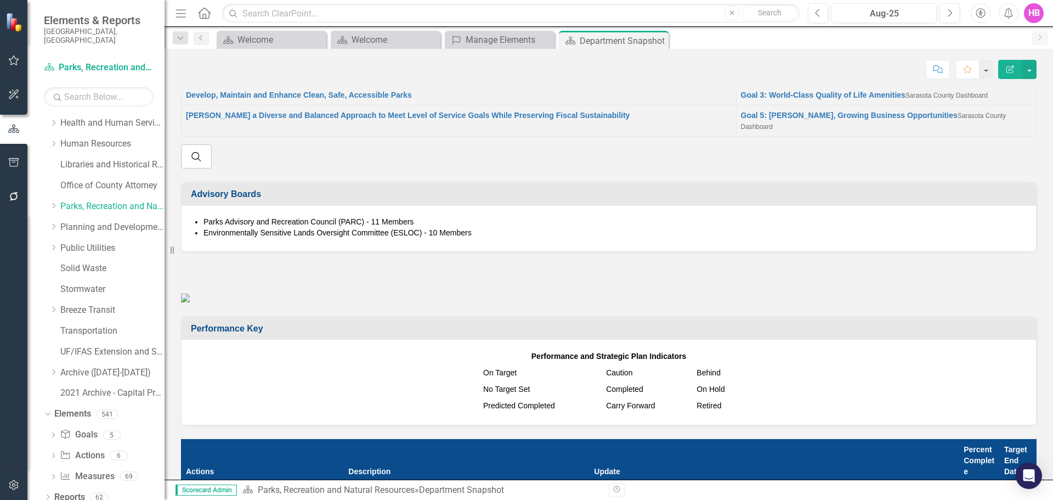
click at [1032, 19] on div "HB" at bounding box center [1034, 13] width 20 height 20
click at [982, 140] on link "Logout Log Out" at bounding box center [1000, 138] width 87 height 20
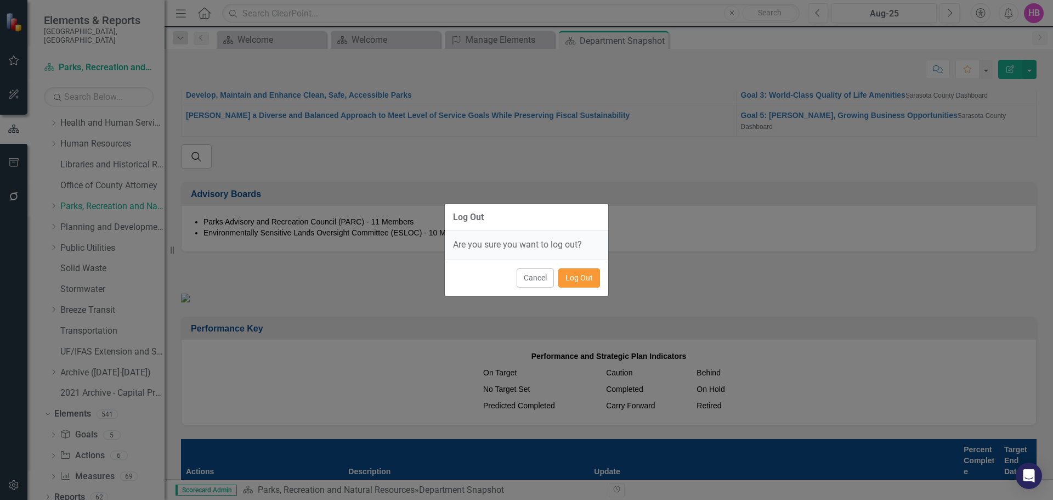
click at [591, 272] on button "Log Out" at bounding box center [579, 277] width 42 height 19
